Goal: Task Accomplishment & Management: Manage account settings

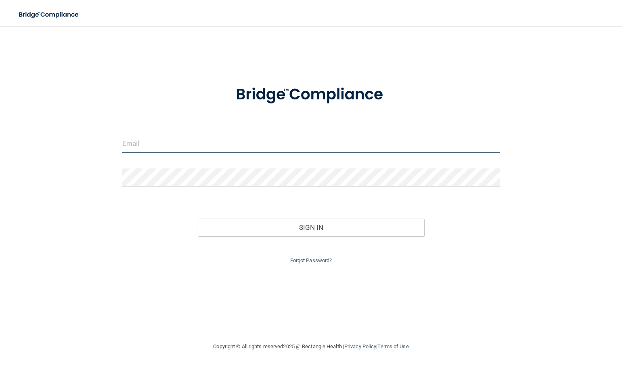
click at [171, 144] on input "email" at bounding box center [310, 143] width 377 height 18
type input "[EMAIL_ADDRESS][DOMAIN_NAME]"
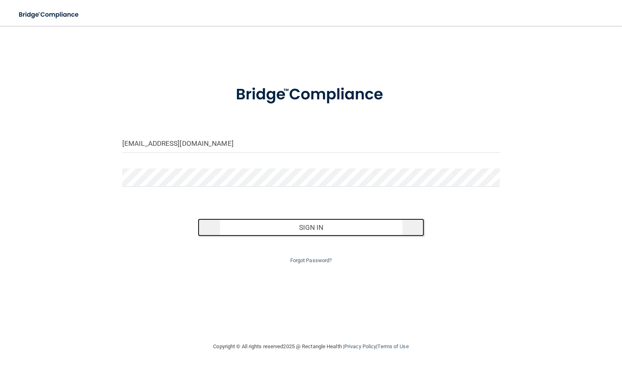
click at [272, 228] on button "Sign In" at bounding box center [311, 227] width 226 height 18
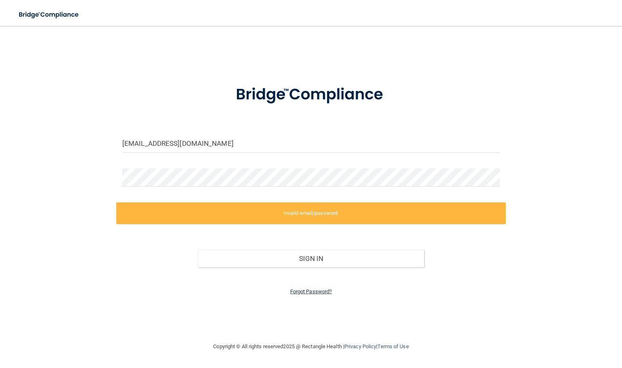
click at [305, 291] on link "Forgot Password?" at bounding box center [311, 291] width 42 height 6
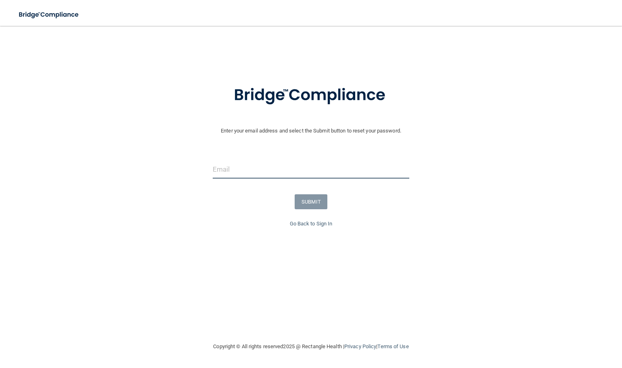
drag, startPoint x: 261, startPoint y: 169, endPoint x: 257, endPoint y: 164, distance: 6.1
click at [260, 168] on input "email" at bounding box center [311, 169] width 197 height 18
type input "[EMAIL_ADDRESS][DOMAIN_NAME]"
click at [303, 202] on button "SUBMIT" at bounding box center [311, 201] width 33 height 15
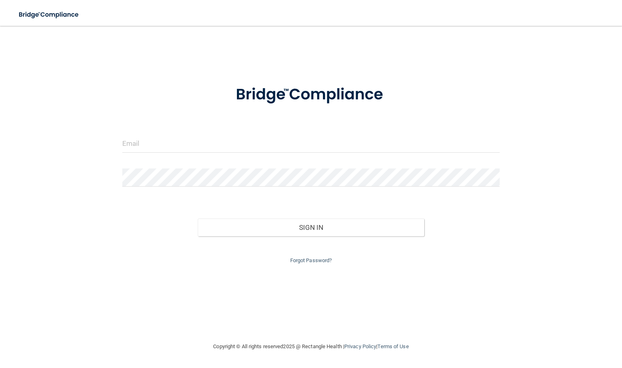
click at [170, 57] on div "Invalid email/password. You don't have permission to access that page. Sign In …" at bounding box center [311, 183] width 590 height 299
